Goal: Information Seeking & Learning: Learn about a topic

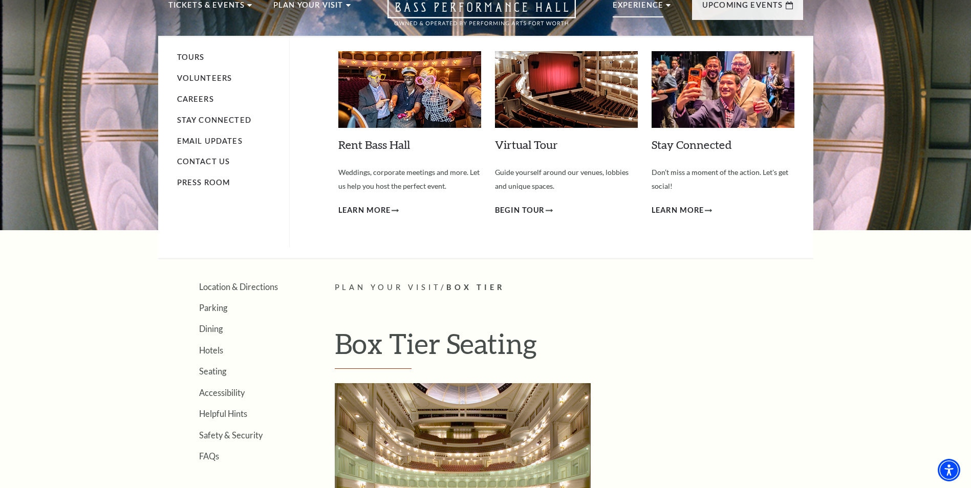
scroll to position [205, 0]
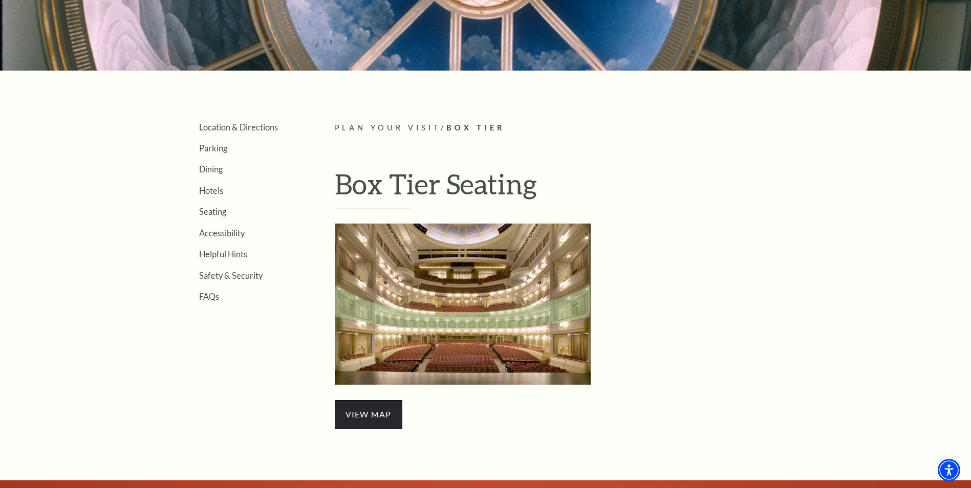
click at [368, 407] on span "view map" at bounding box center [369, 414] width 68 height 29
click at [476, 285] on img "Box Tier Seating - open in a new tab" at bounding box center [463, 304] width 256 height 161
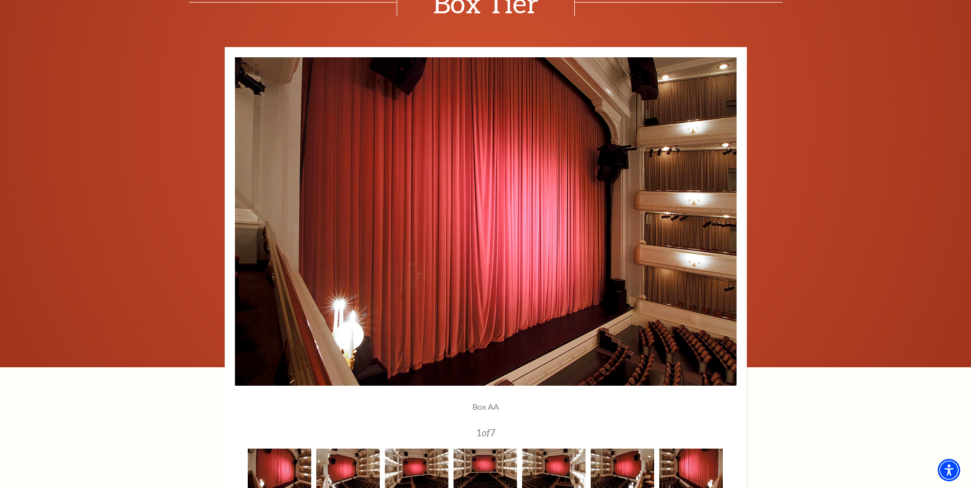
scroll to position [819, 0]
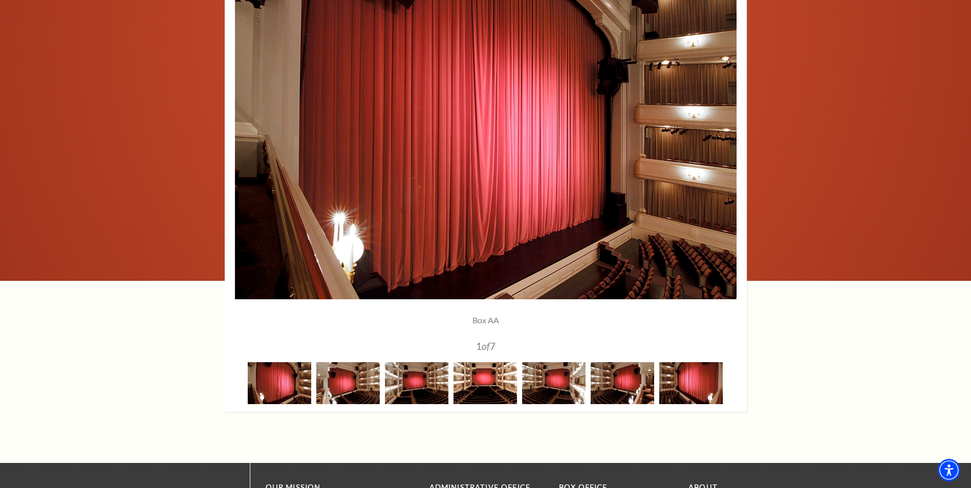
click at [501, 393] on img at bounding box center [484, 382] width 63 height 41
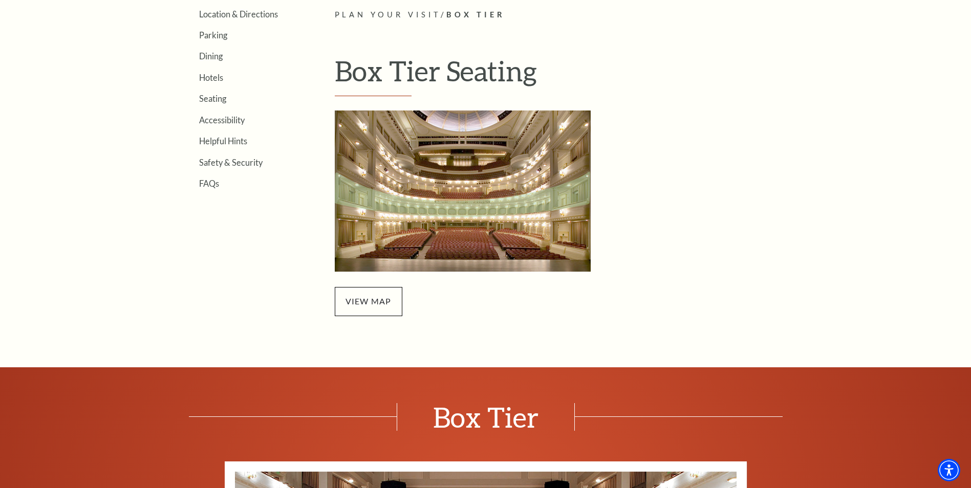
scroll to position [186, 0]
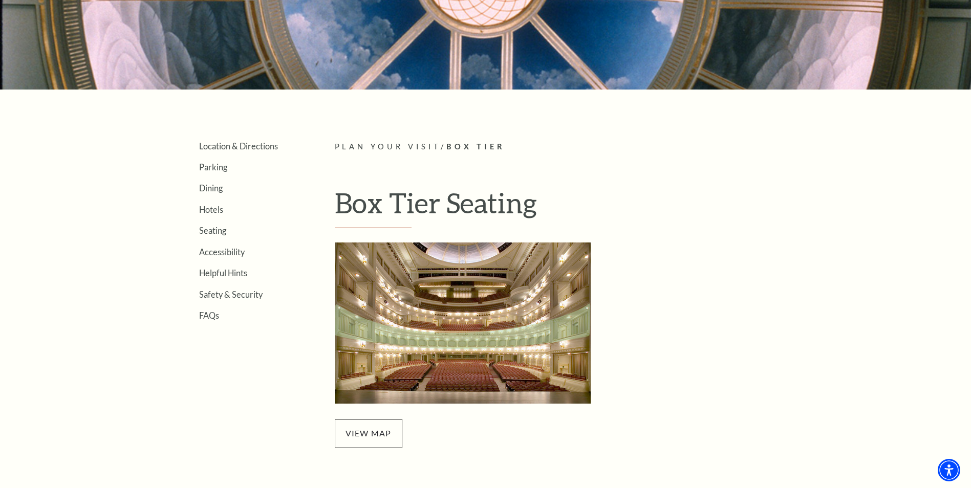
click at [418, 147] on span "Plan Your Visit" at bounding box center [388, 146] width 106 height 9
click at [451, 145] on p "Plan Your Visit / Box Tier" at bounding box center [569, 147] width 468 height 13
click at [461, 147] on span "Box Tier" at bounding box center [475, 146] width 59 height 9
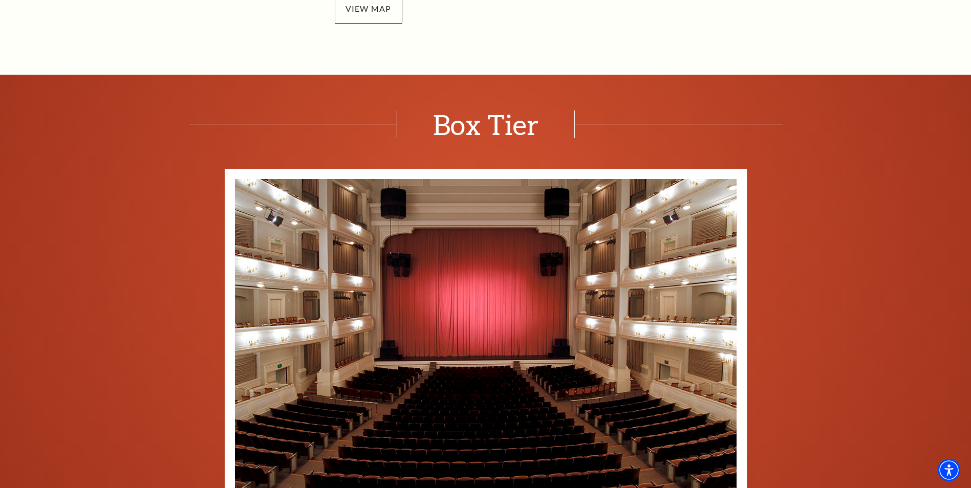
scroll to position [716, 0]
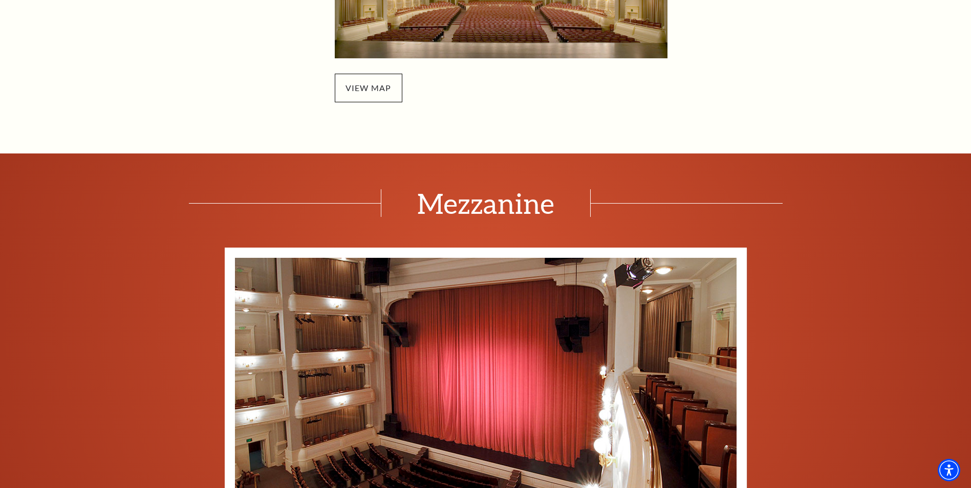
scroll to position [819, 0]
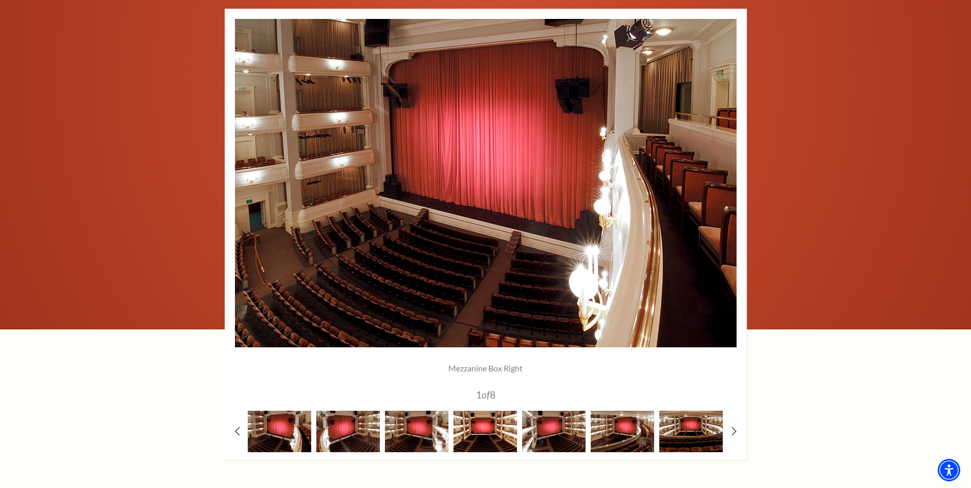
click at [484, 435] on img at bounding box center [484, 431] width 63 height 41
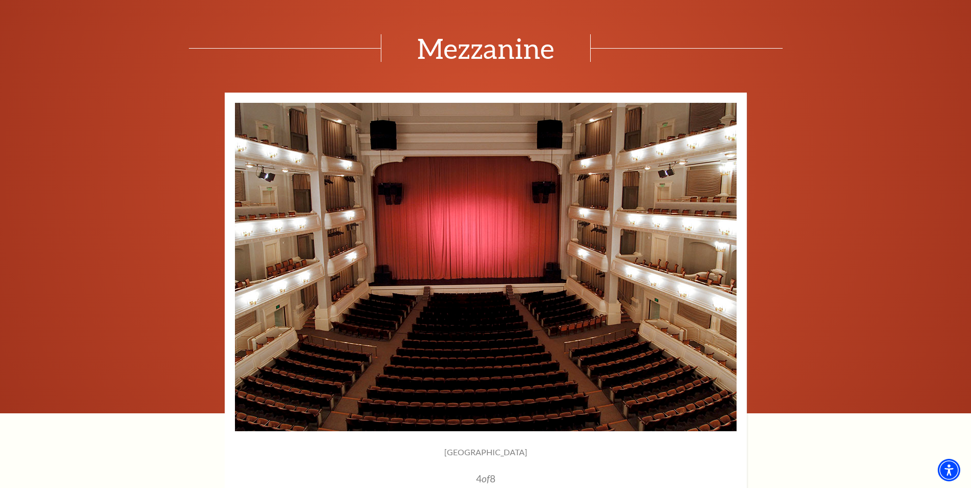
scroll to position [767, 0]
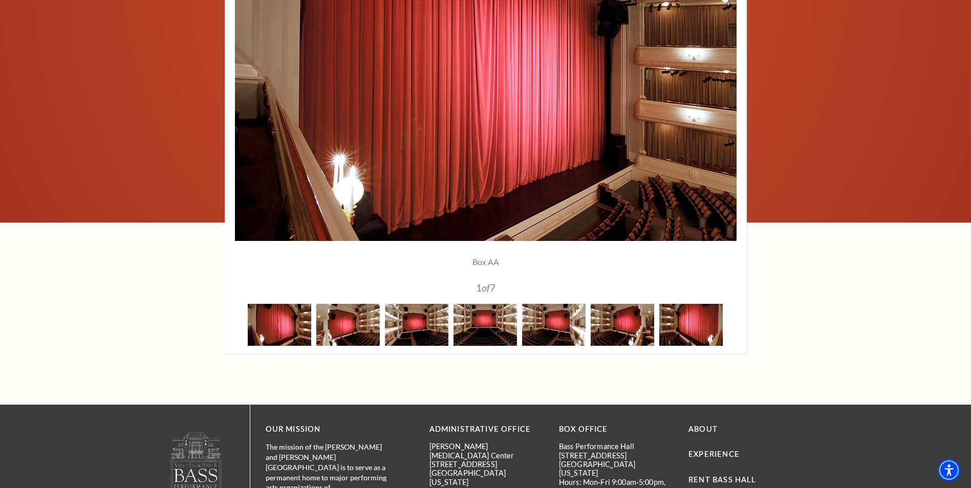
scroll to position [921, 0]
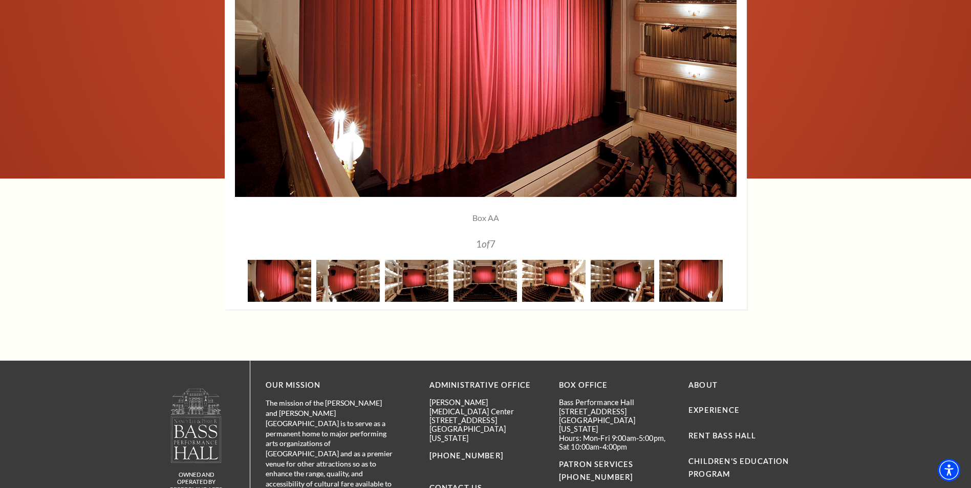
click at [549, 296] on img at bounding box center [553, 280] width 63 height 41
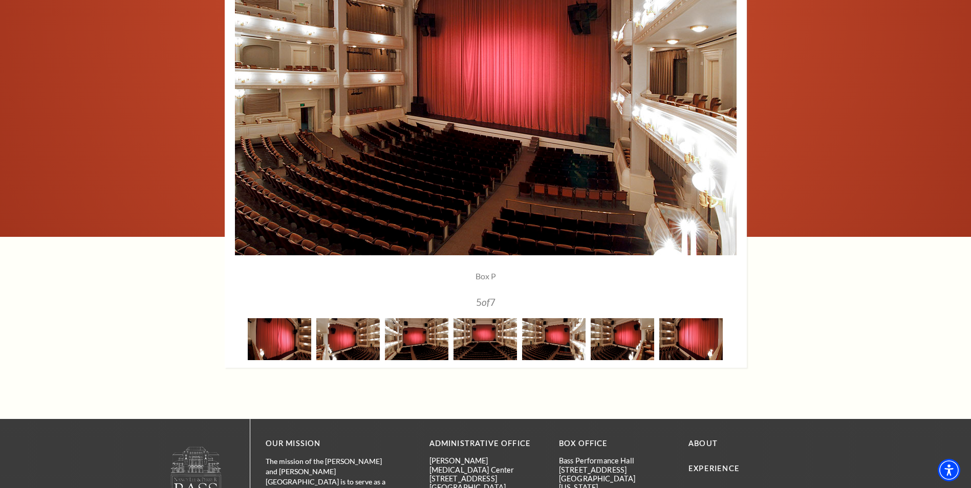
scroll to position [819, 0]
